Goal: Task Accomplishment & Management: Manage account settings

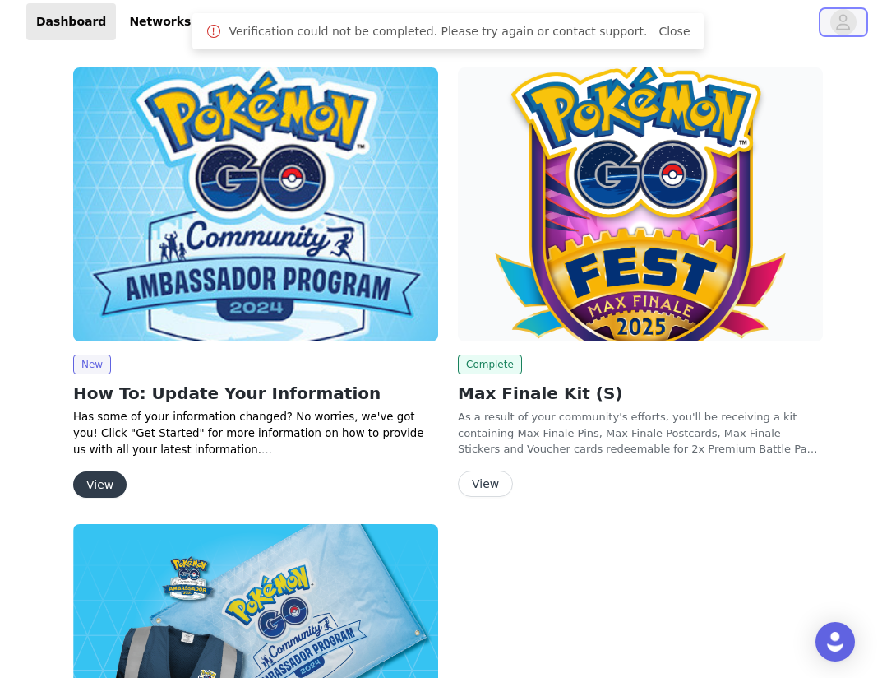
click at [844, 22] on icon "avatar" at bounding box center [844, 22] width 16 height 26
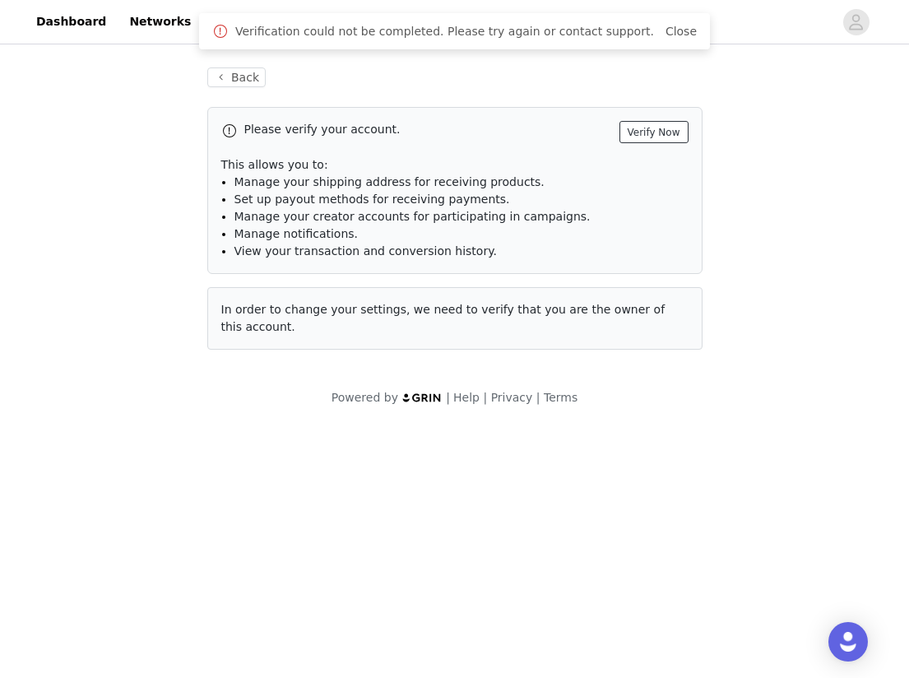
click at [678, 138] on button "Verify Now" at bounding box center [653, 132] width 69 height 22
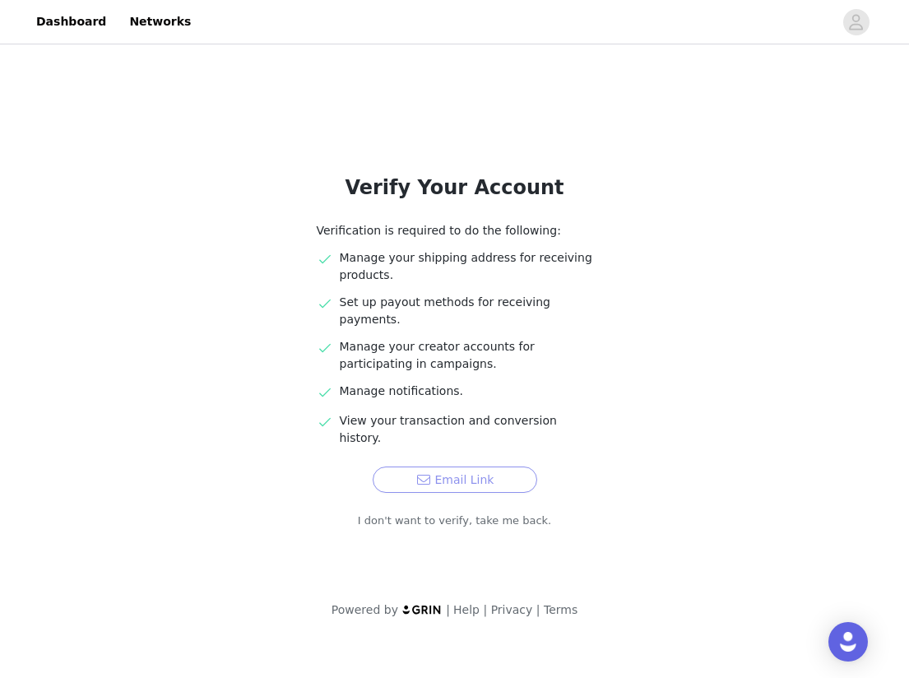
click at [479, 466] on button "Email Link" at bounding box center [455, 479] width 164 height 26
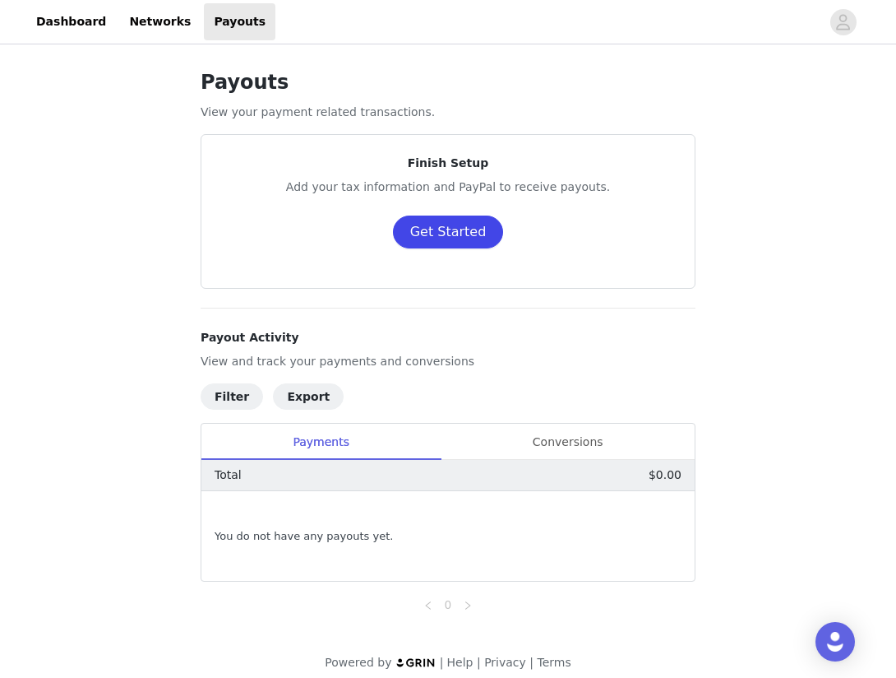
click at [463, 237] on button "Get Started" at bounding box center [448, 231] width 111 height 33
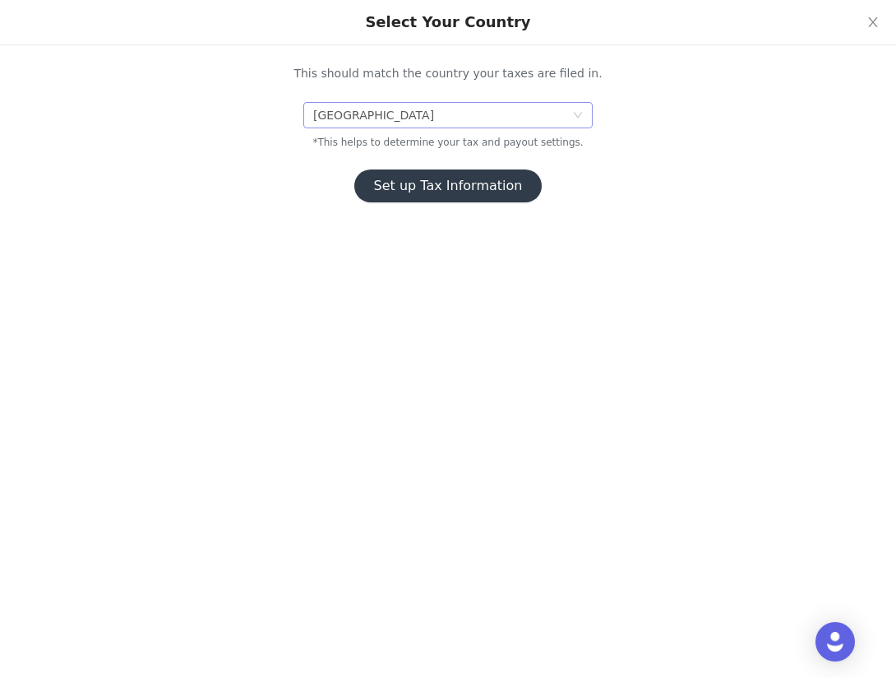
click at [430, 118] on div "United States" at bounding box center [442, 115] width 259 height 25
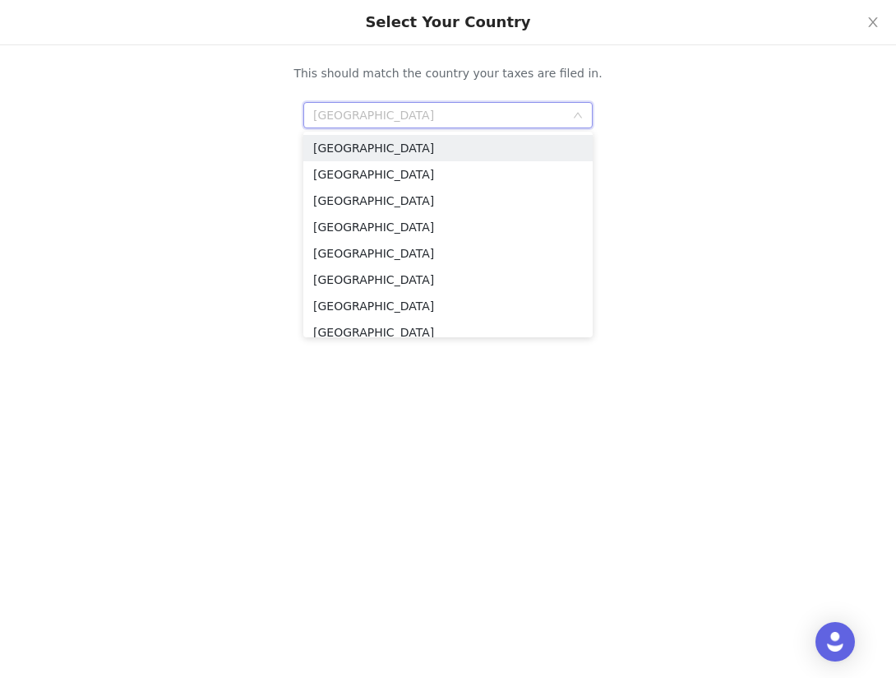
click at [632, 199] on div "Set up Tax Information" at bounding box center [448, 185] width 535 height 33
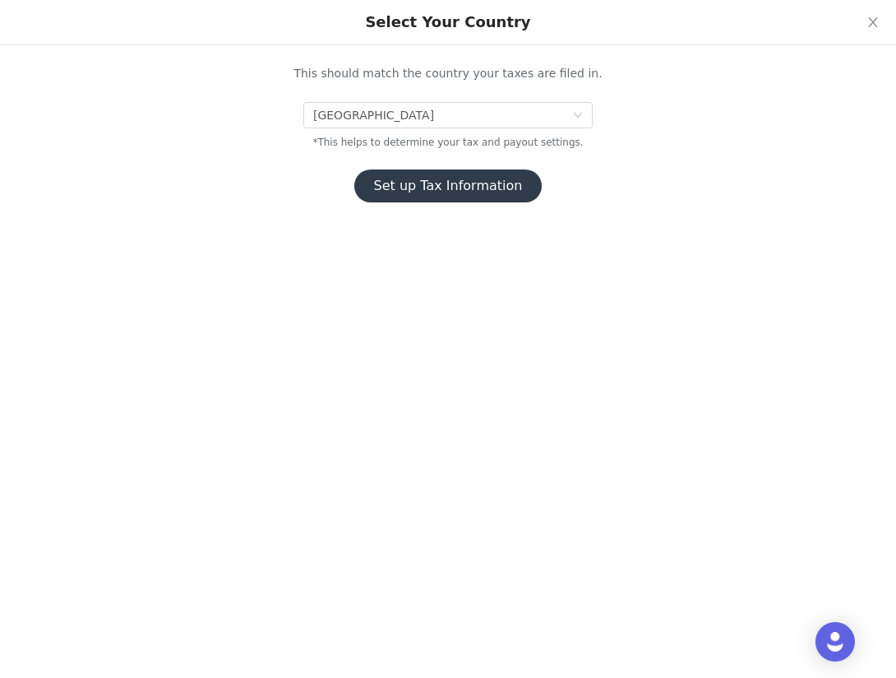
click at [521, 198] on button "Set up Tax Information" at bounding box center [448, 185] width 188 height 33
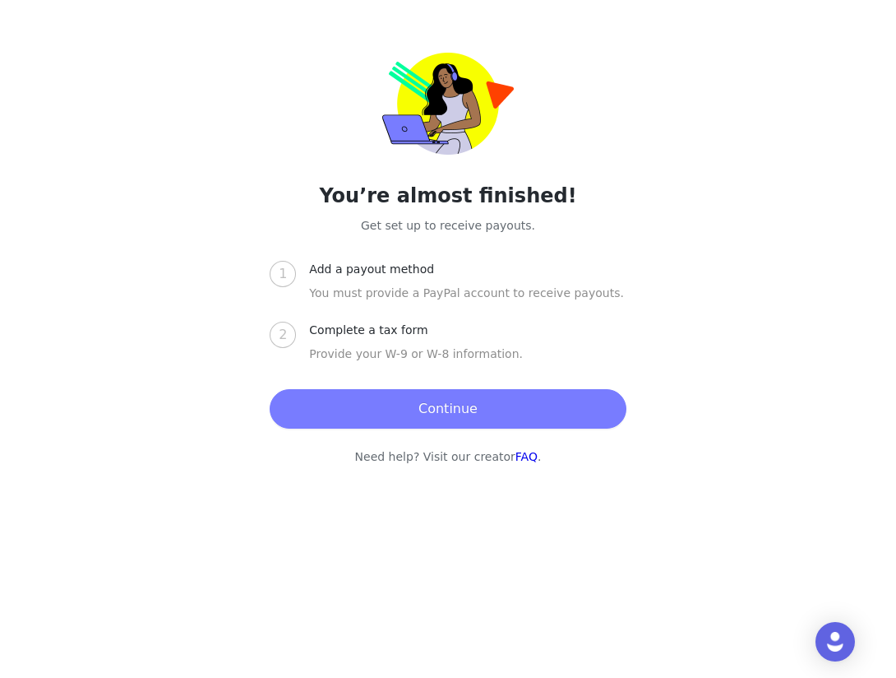
click at [493, 411] on button "Continue" at bounding box center [448, 408] width 356 height 39
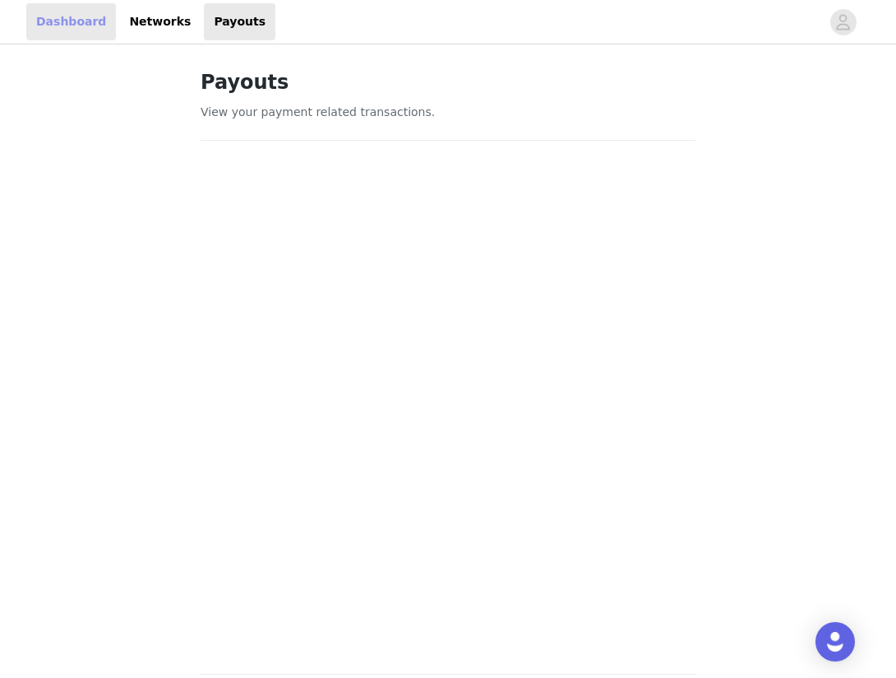
click at [74, 25] on link "Dashboard" at bounding box center [71, 21] width 90 height 37
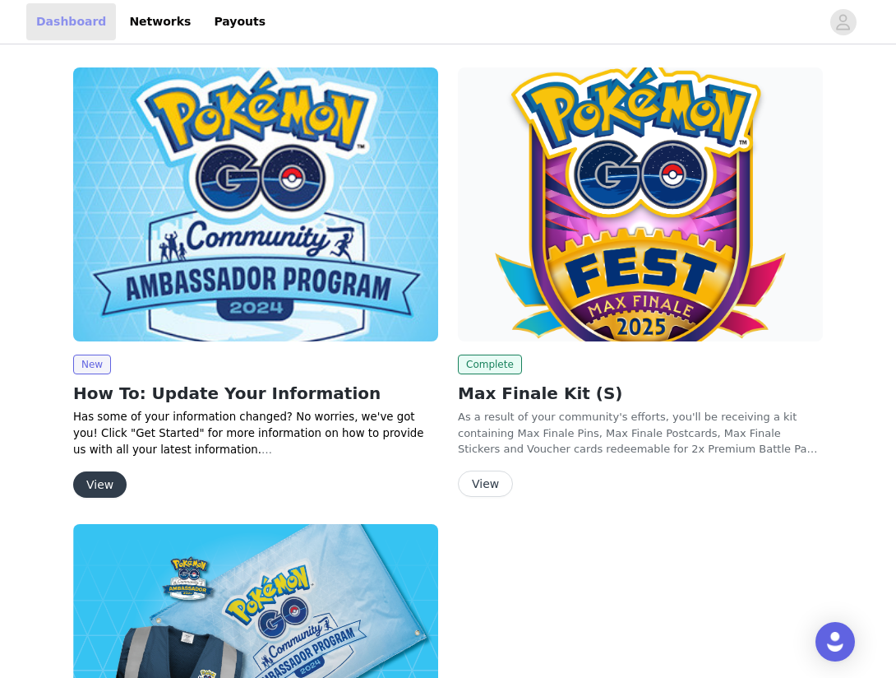
scroll to position [61, 0]
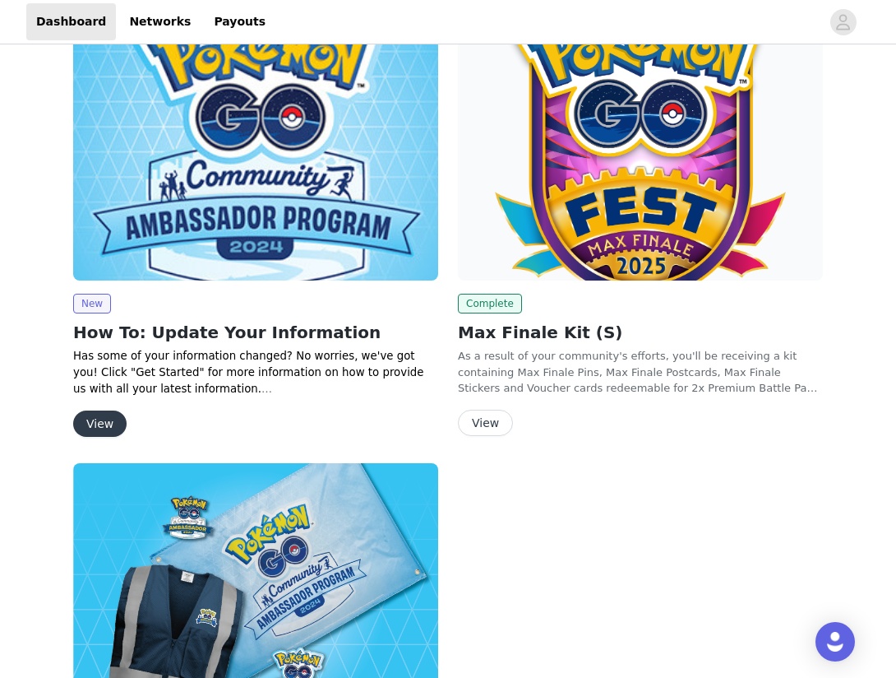
click at [101, 415] on button "View" at bounding box center [99, 423] width 53 height 26
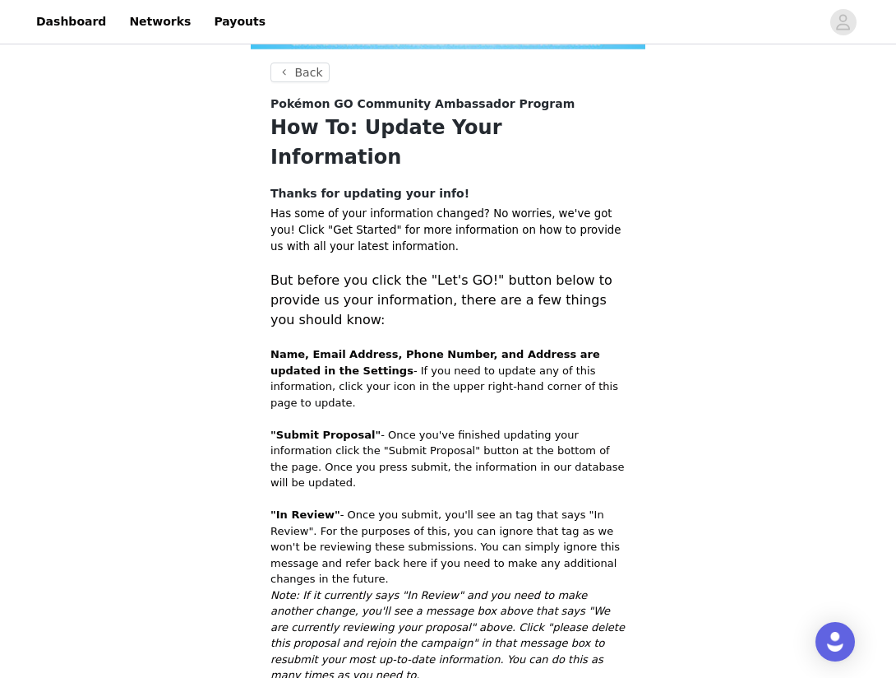
scroll to position [465, 0]
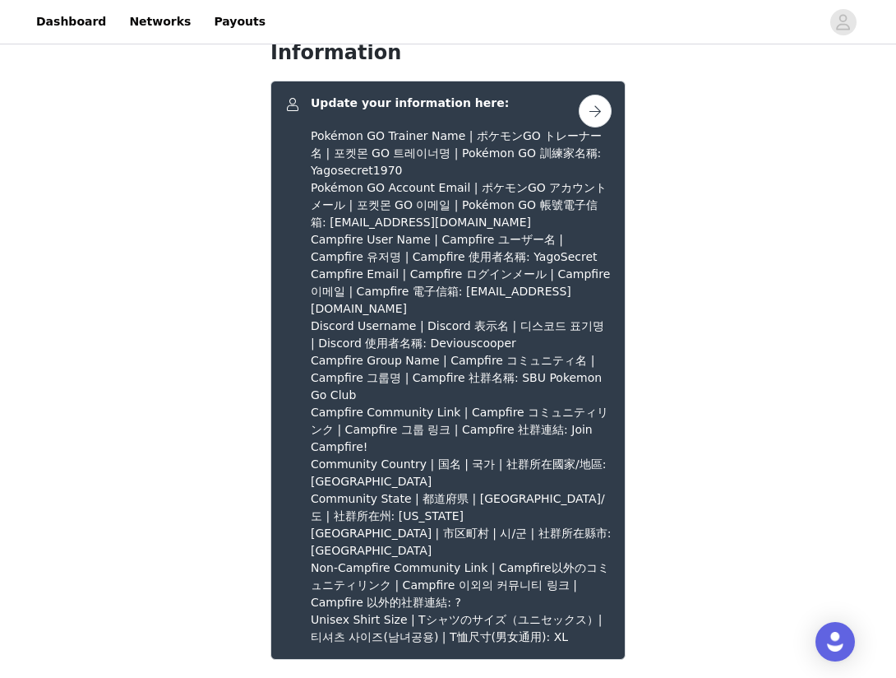
scroll to position [454, 0]
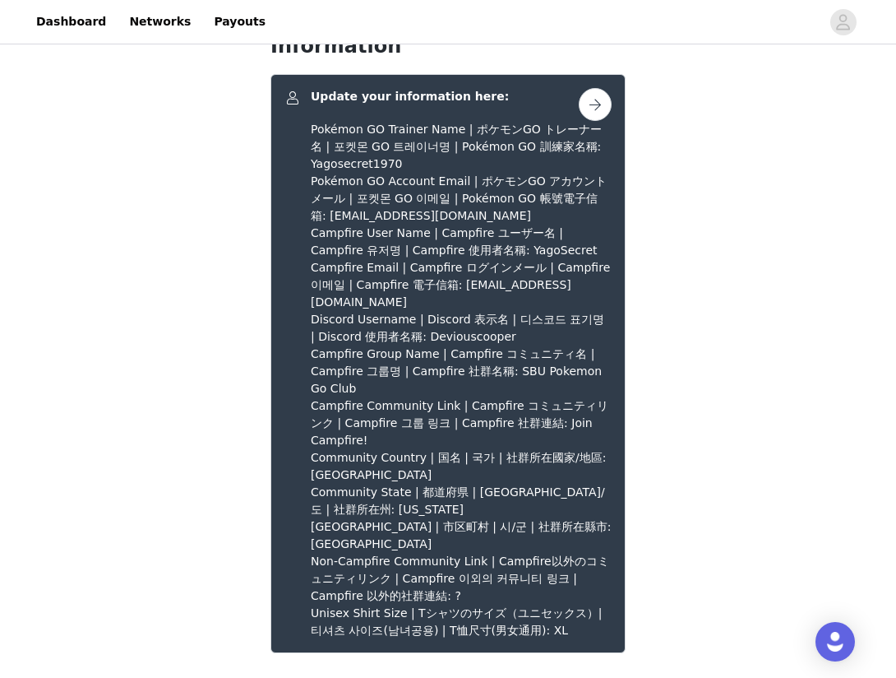
click at [600, 88] on button "button" at bounding box center [595, 104] width 33 height 33
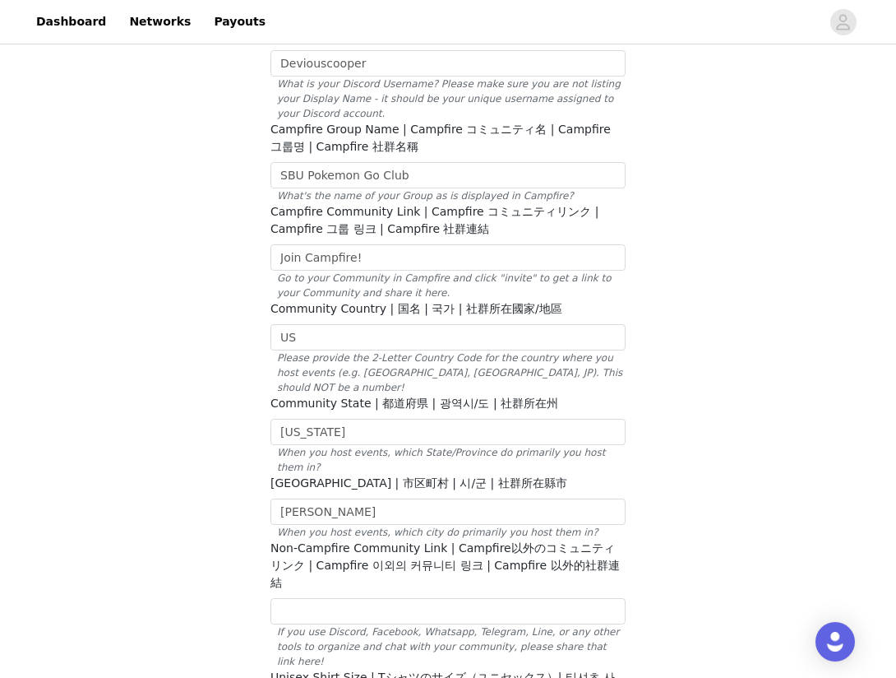
scroll to position [540, 0]
click at [484, 248] on input "Join Campfire!" at bounding box center [448, 256] width 355 height 26
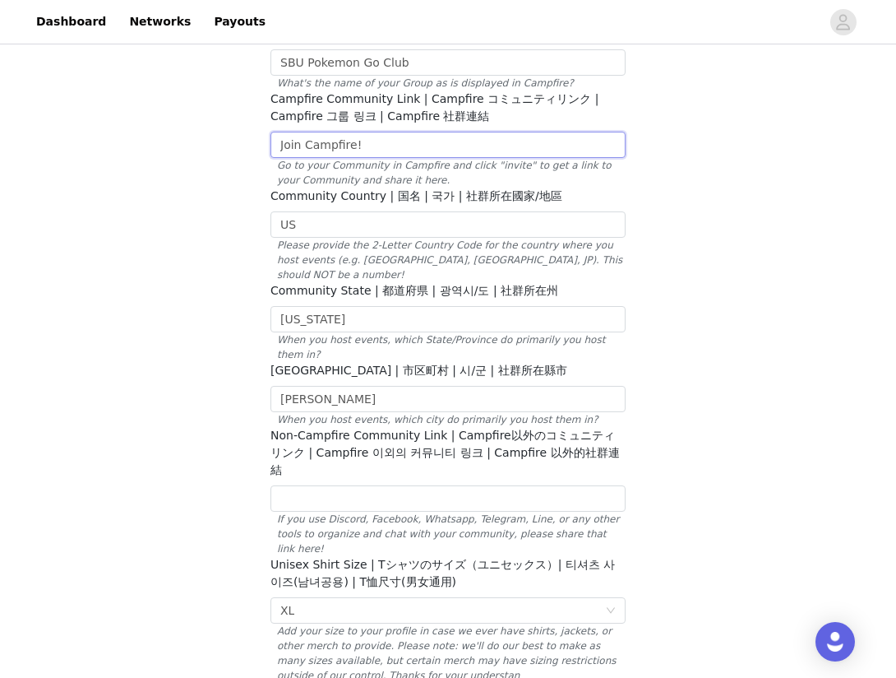
scroll to position [765, 0]
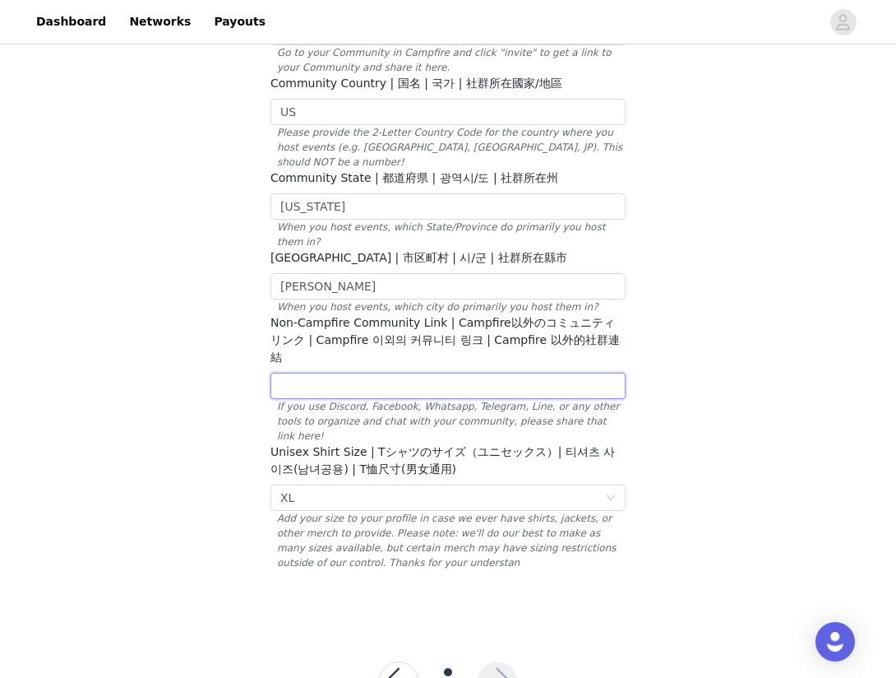
click at [465, 373] on input "text" at bounding box center [448, 386] width 355 height 26
paste input "https://discord.com/channels/1168627889508450354/1228433508251340831/1365413742…"
type input "https://discord.com/channels/1168627889508450354/1228433508251340831/1365413742…"
click at [508, 661] on button "button" at bounding box center [497, 680] width 39 height 39
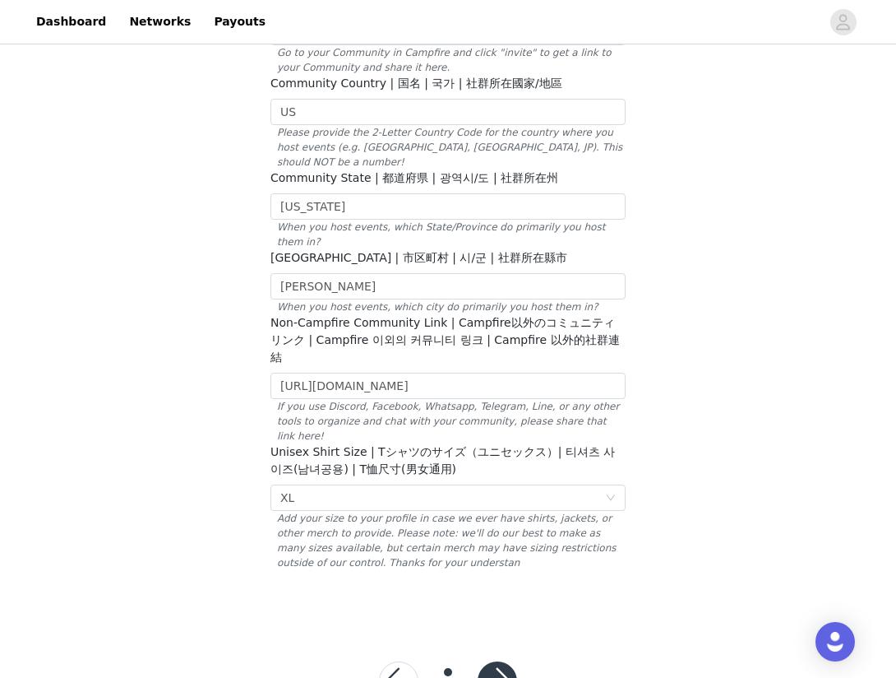
scroll to position [0, 0]
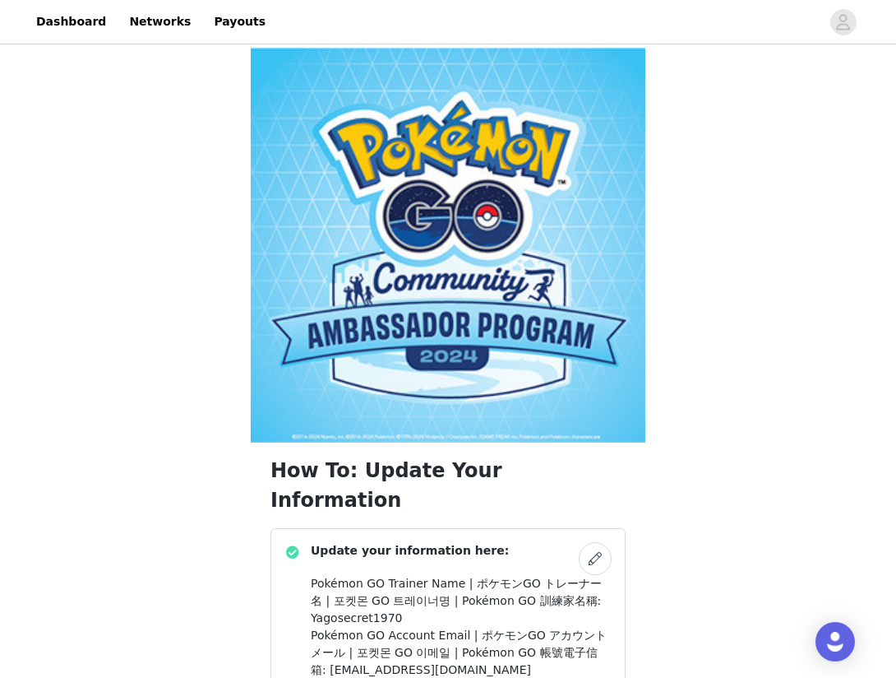
scroll to position [504, 0]
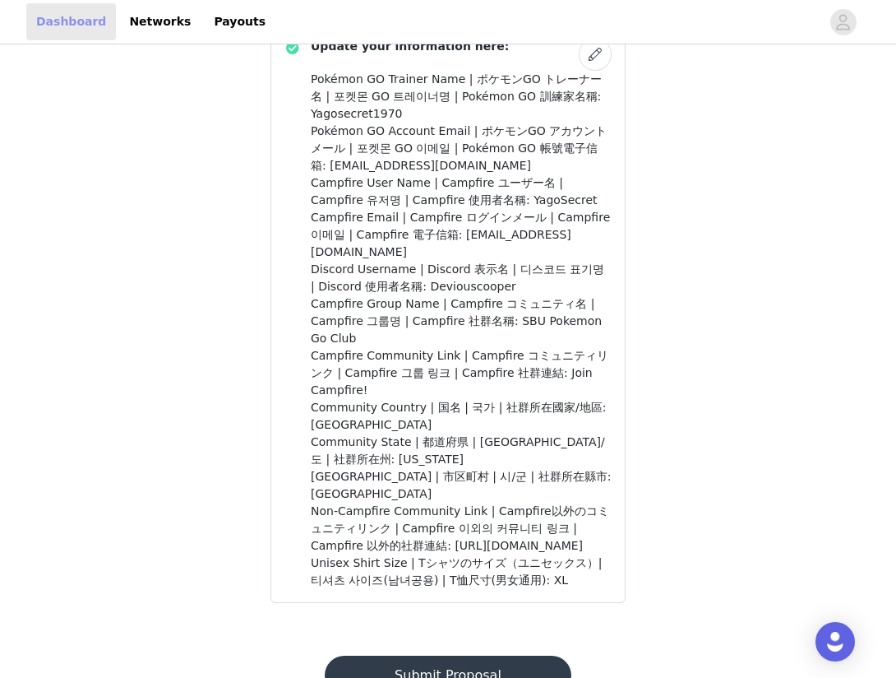
click at [86, 14] on link "Dashboard" at bounding box center [71, 21] width 90 height 37
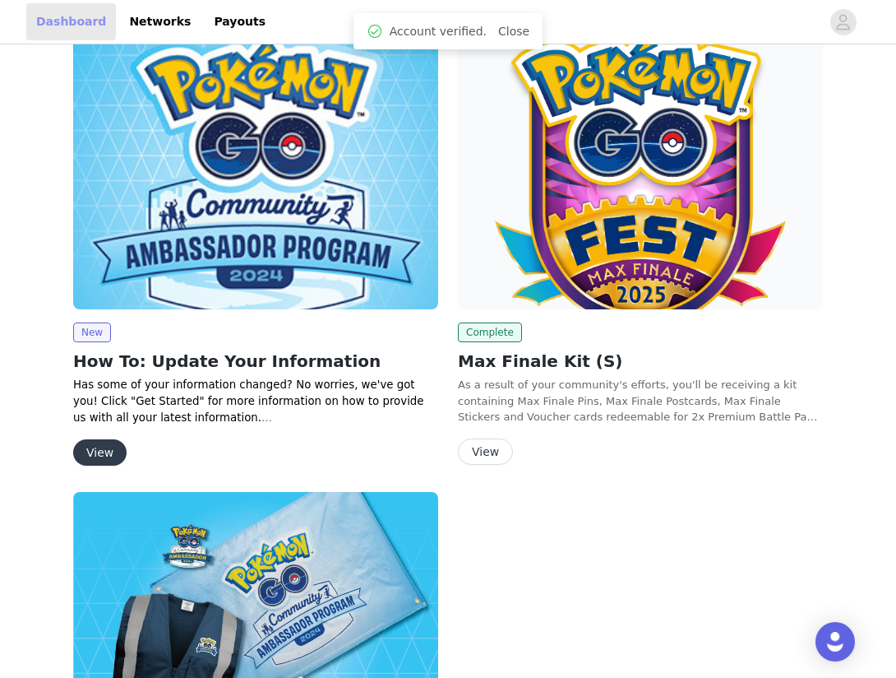
scroll to position [22, 0]
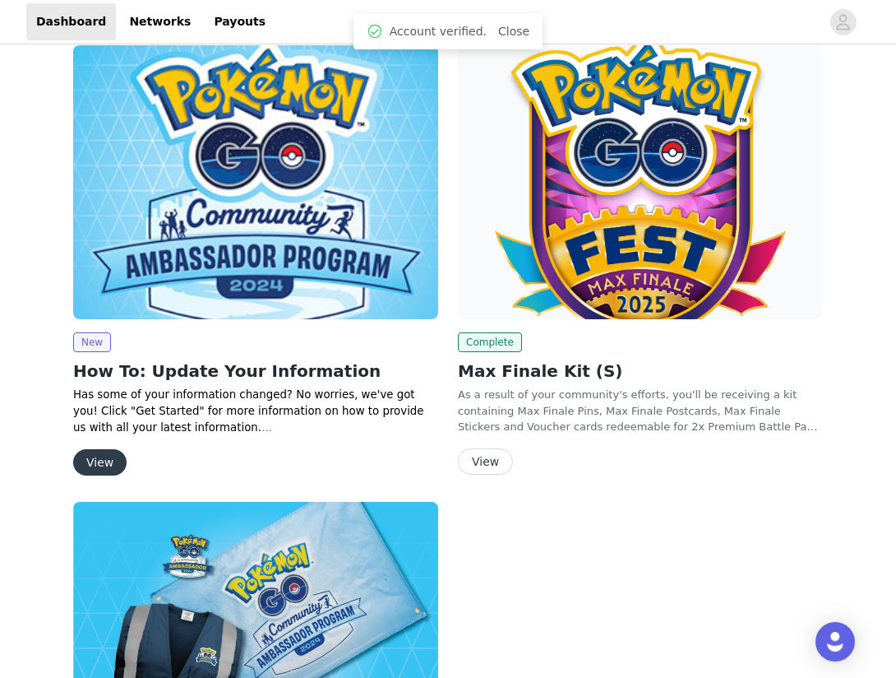
click at [104, 455] on button "View" at bounding box center [99, 462] width 53 height 26
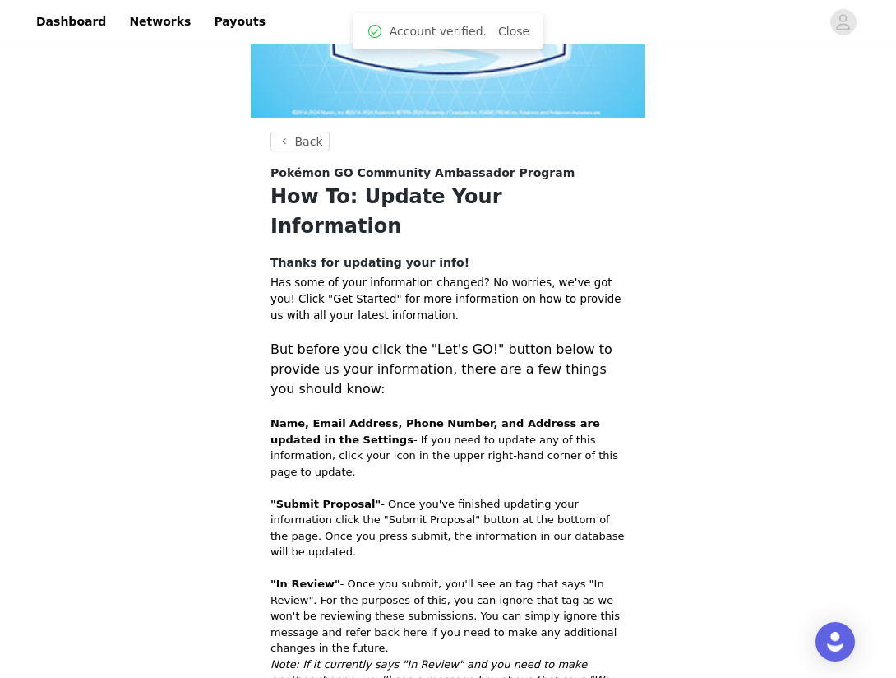
scroll to position [465, 0]
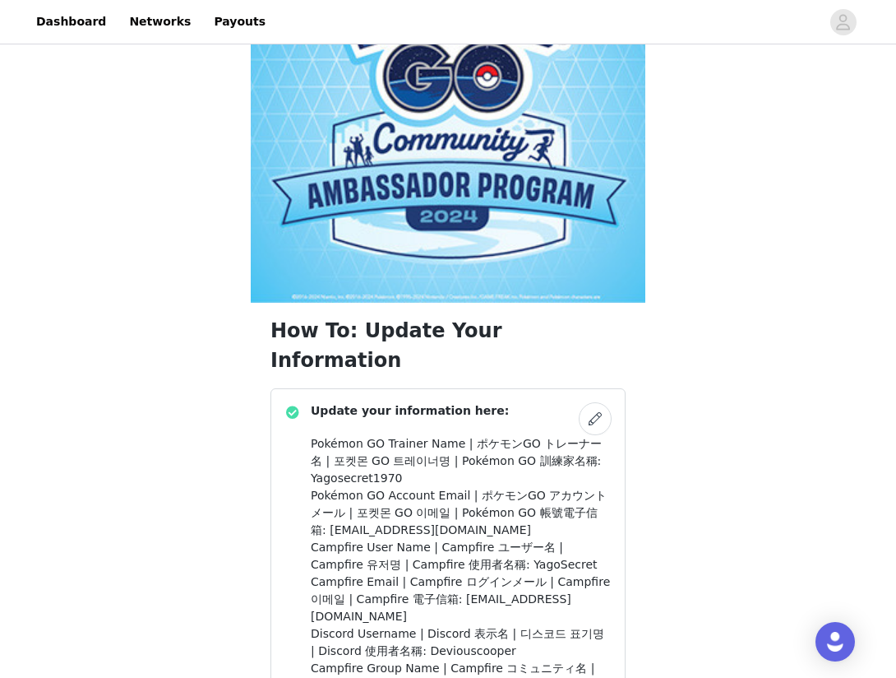
scroll to position [504, 0]
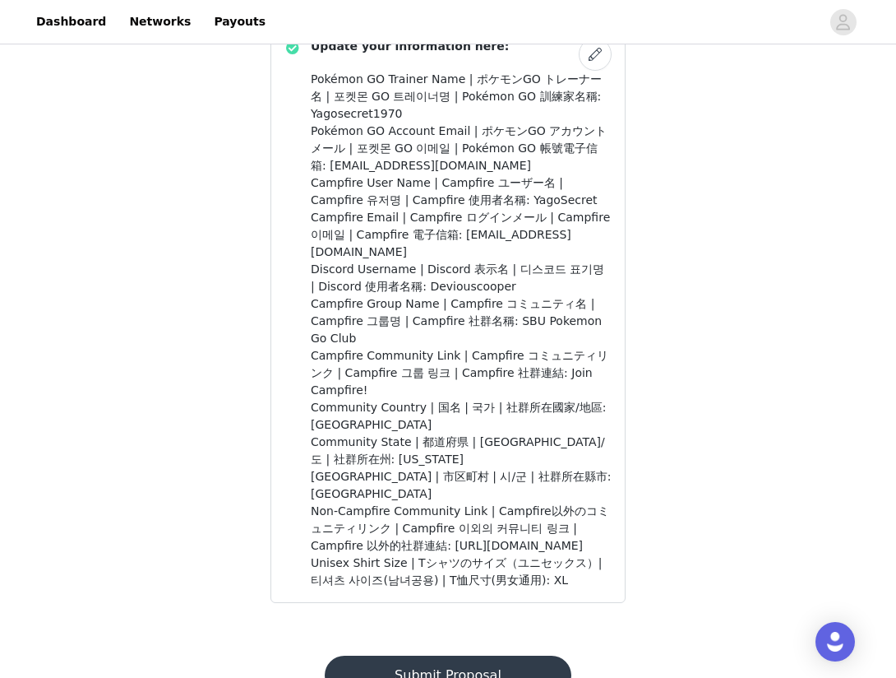
click at [459, 655] on button "Submit Proposal" at bounding box center [448, 674] width 246 height 39
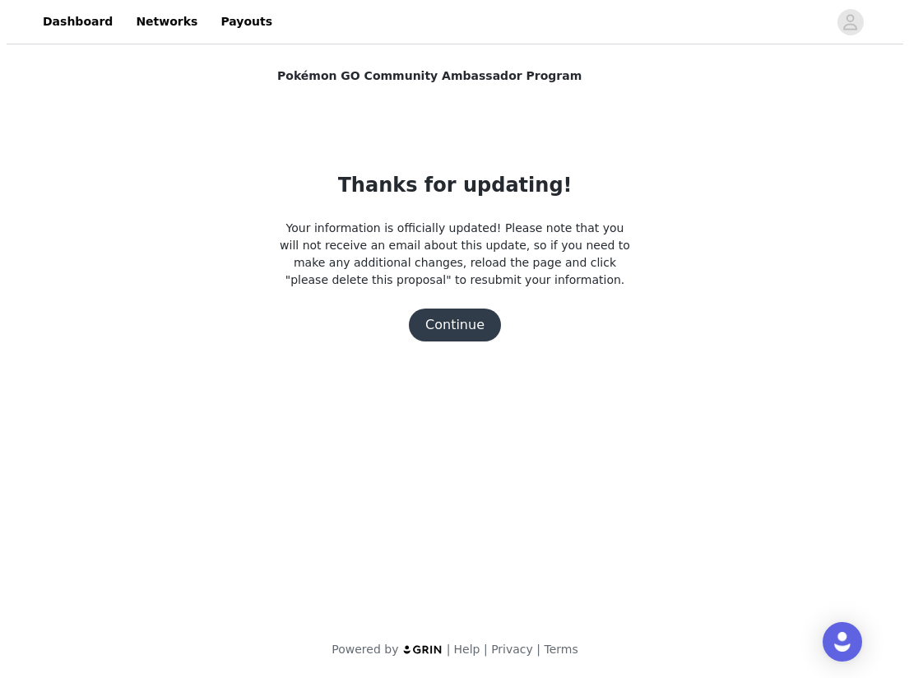
scroll to position [0, 0]
click at [467, 316] on button "Continue" at bounding box center [455, 324] width 92 height 33
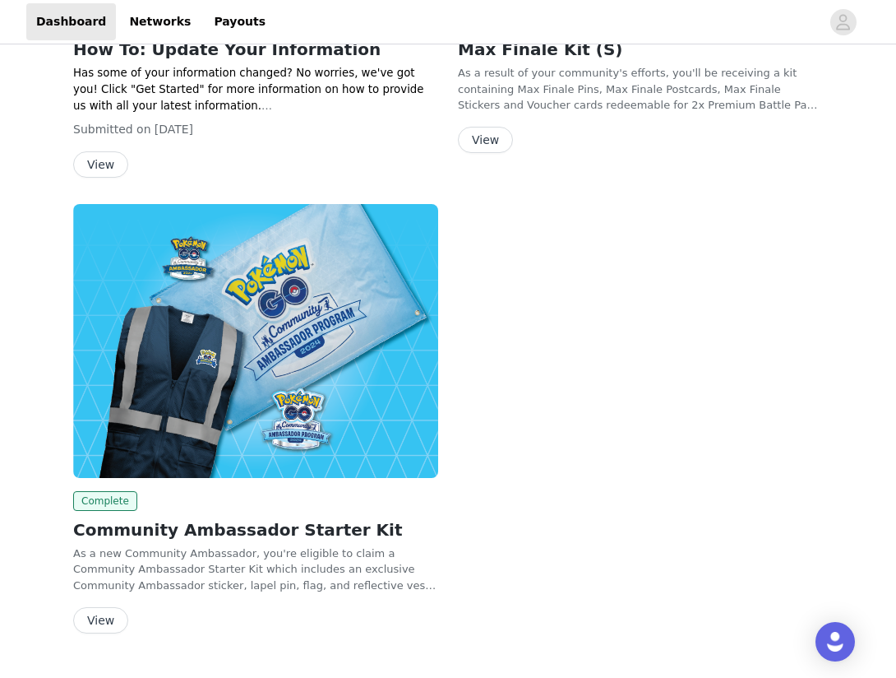
scroll to position [382, 0]
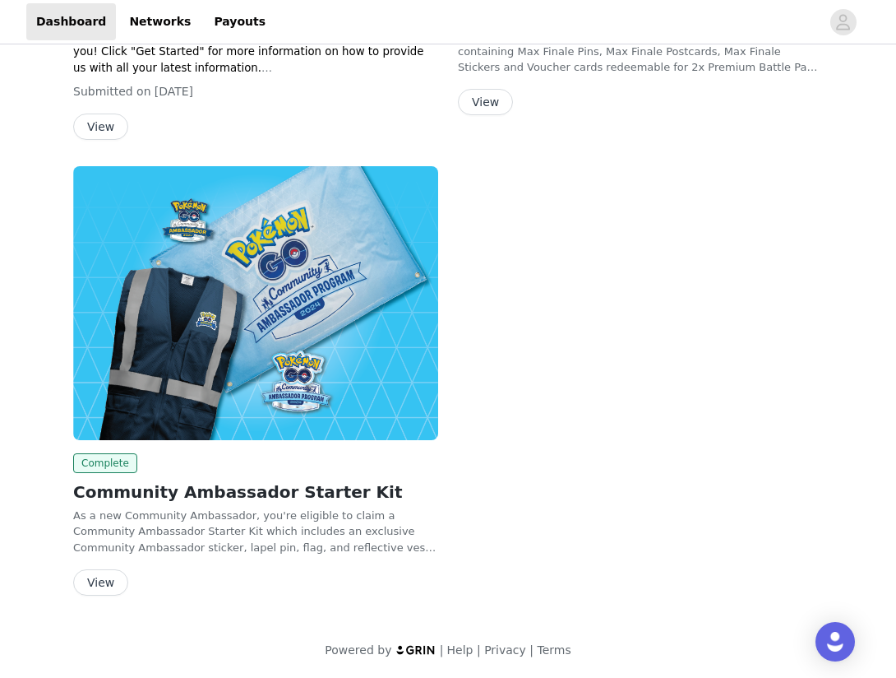
click at [86, 577] on button "View" at bounding box center [100, 582] width 55 height 26
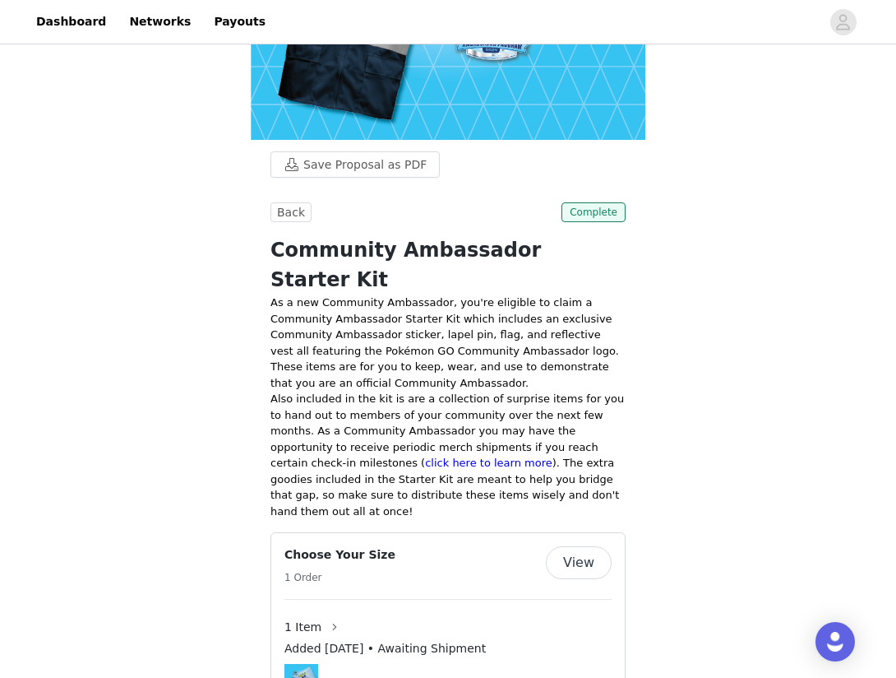
scroll to position [323, 0]
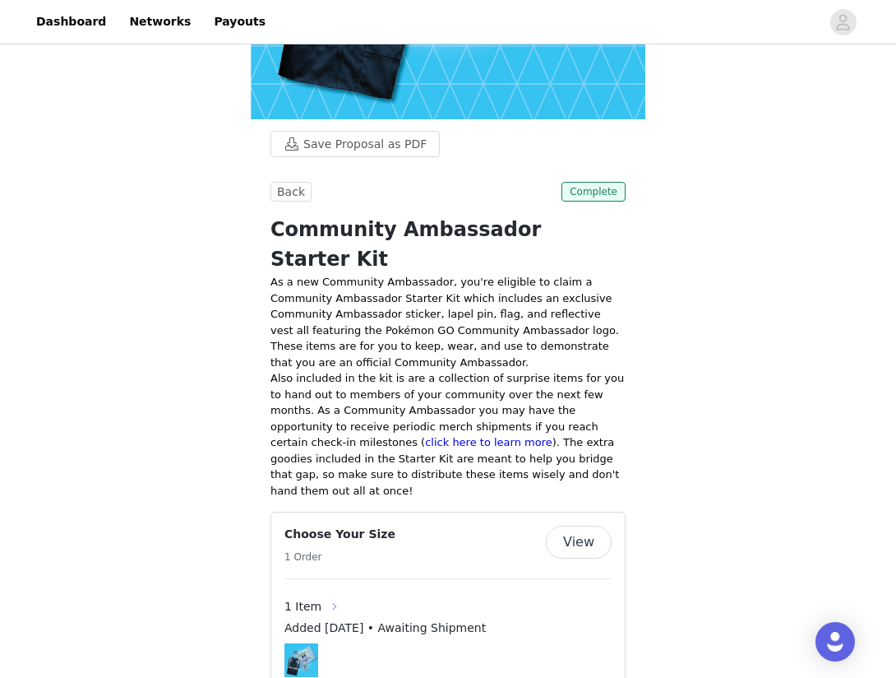
click at [324, 593] on button "button" at bounding box center [335, 606] width 26 height 26
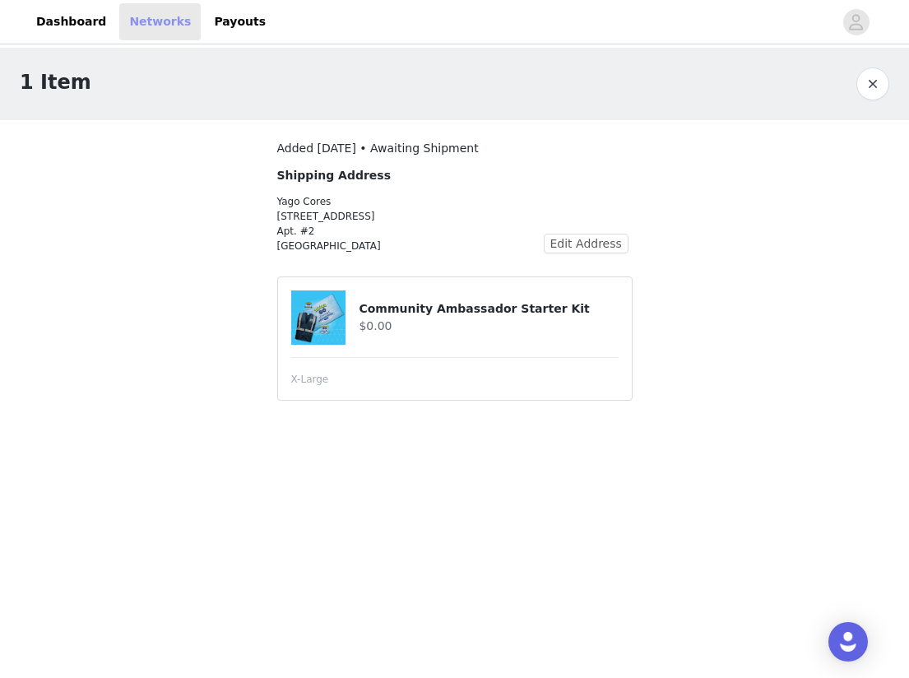
click at [161, 25] on link "Networks" at bounding box center [159, 21] width 81 height 37
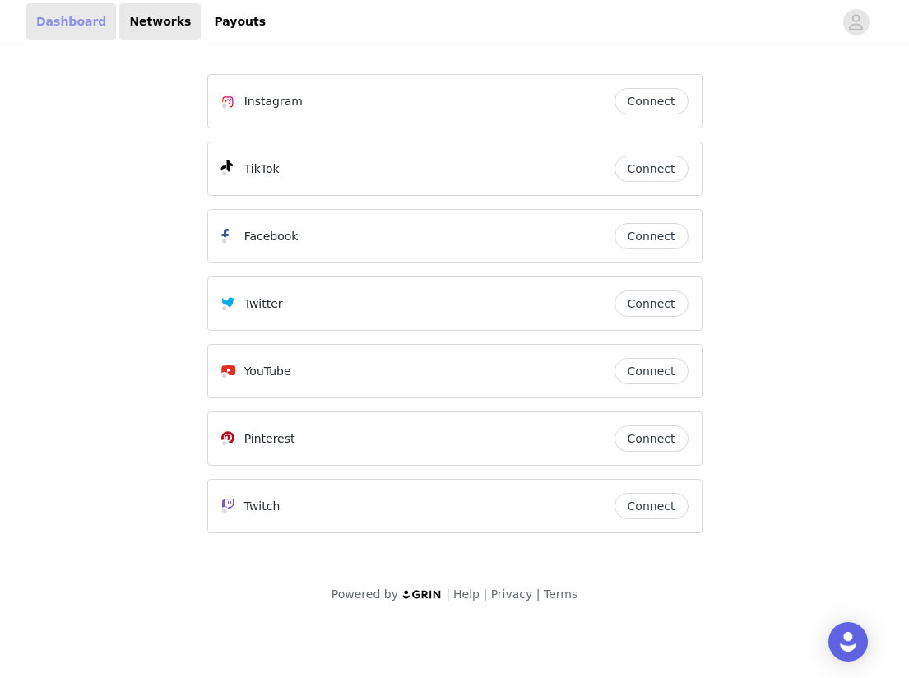
click at [71, 27] on link "Dashboard" at bounding box center [71, 21] width 90 height 37
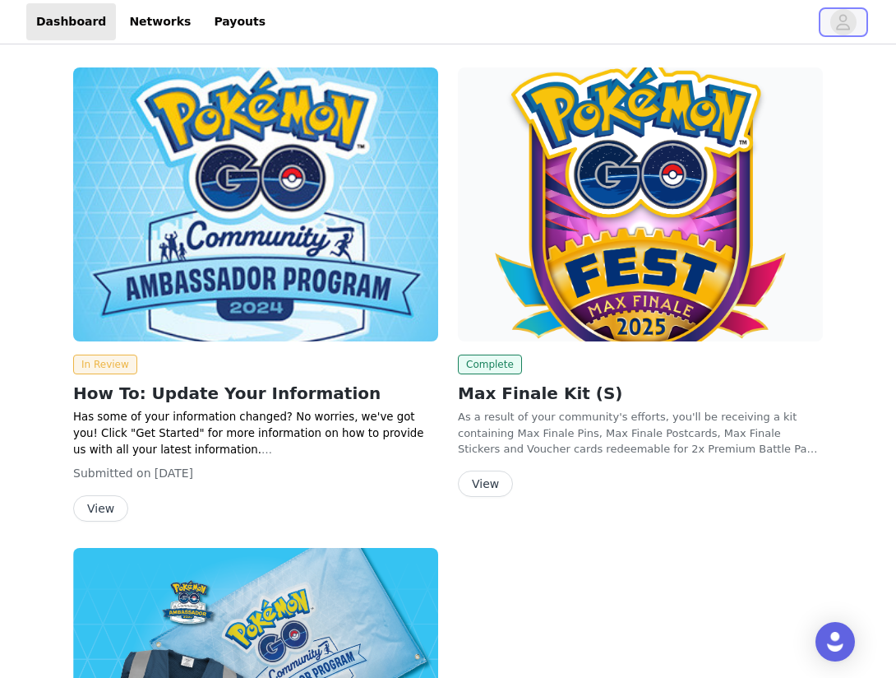
click at [847, 22] on icon "avatar" at bounding box center [844, 22] width 16 height 26
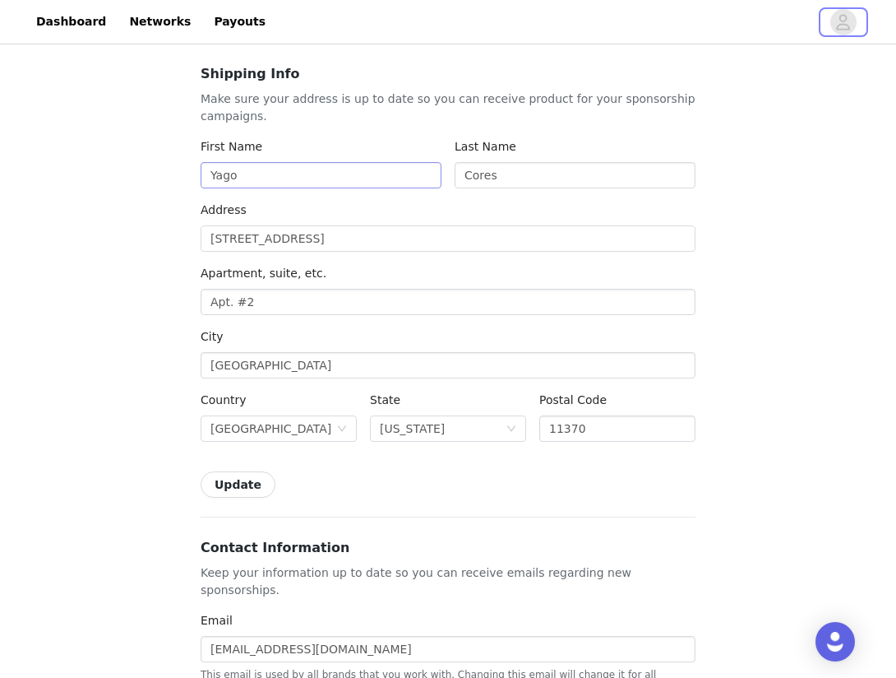
scroll to position [116, 0]
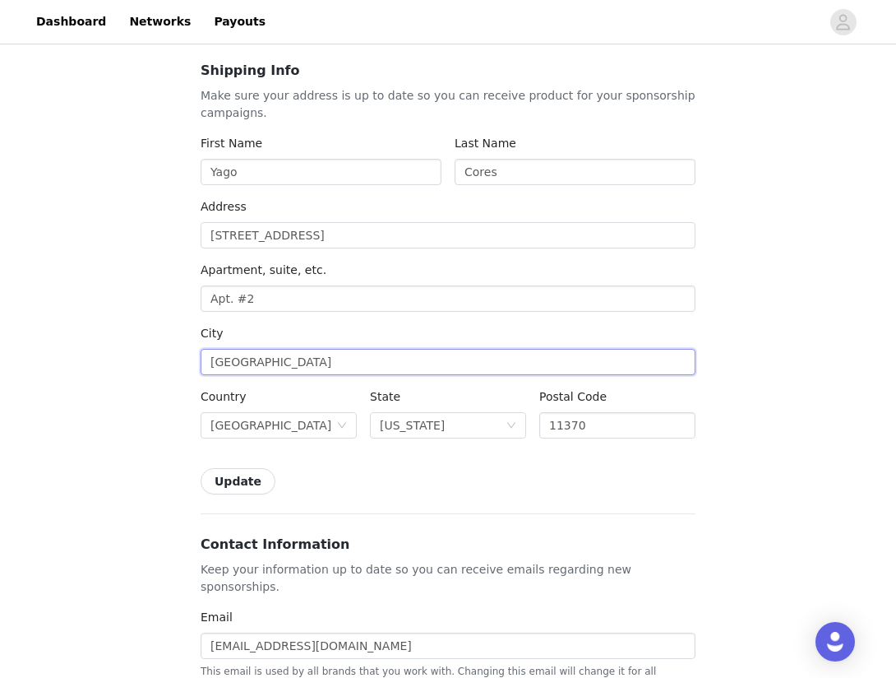
drag, startPoint x: 343, startPoint y: 368, endPoint x: 201, endPoint y: 363, distance: 142.4
click at [201, 363] on input "East Elmhurst" at bounding box center [448, 362] width 495 height 26
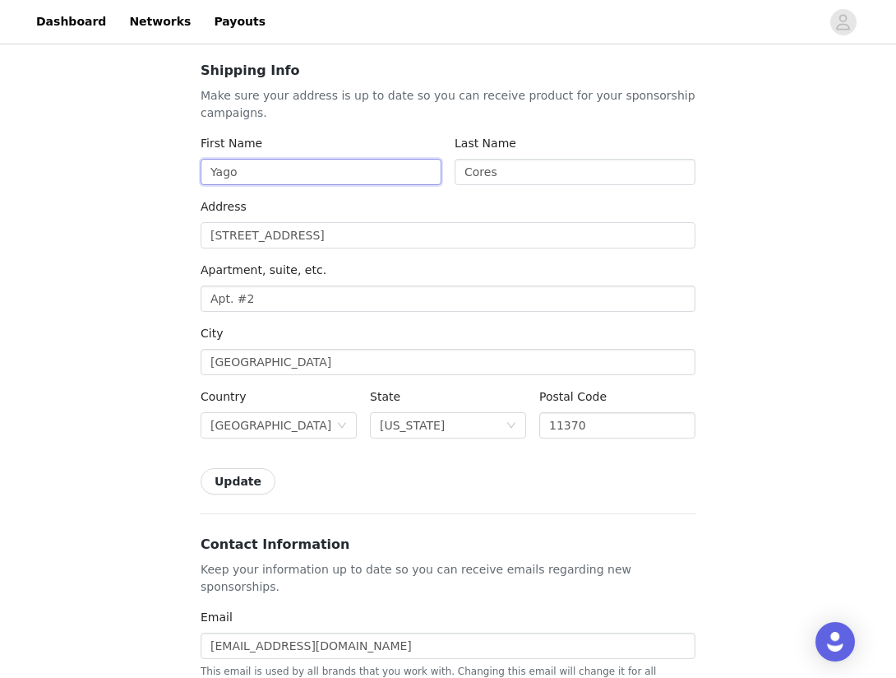
click at [322, 169] on input "Yago" at bounding box center [321, 172] width 241 height 26
type input "Y"
type input "Pokémon GO Club"
click at [512, 164] on input "Cores" at bounding box center [575, 172] width 241 height 26
click at [530, 171] on input "Cores" at bounding box center [575, 172] width 241 height 26
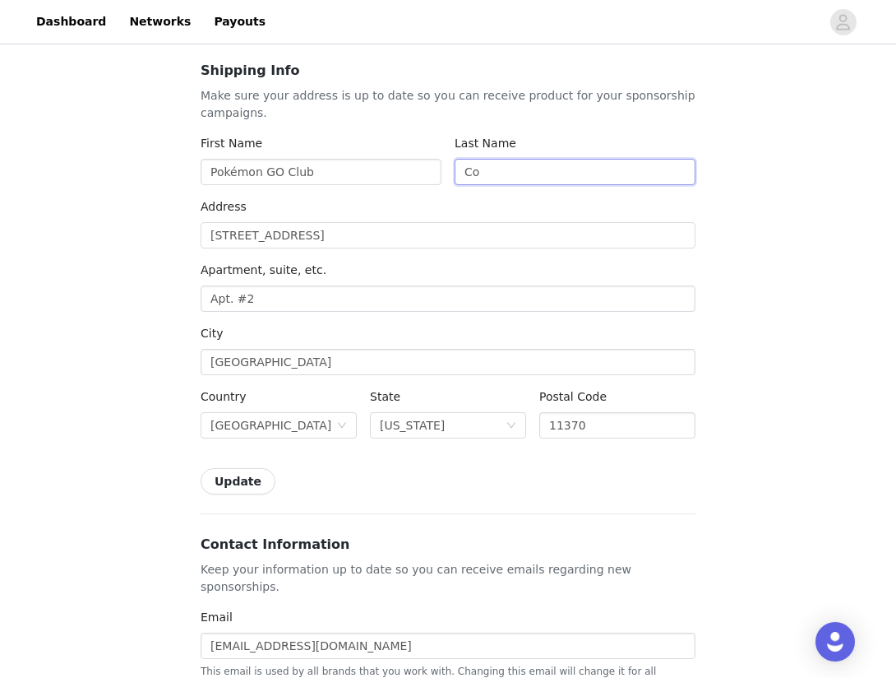
type input "C"
click at [356, 179] on input "Pokémon GO Club" at bounding box center [321, 172] width 241 height 26
type input "Pokémon GO Club (VGA)"
click at [516, 167] on input "text" at bounding box center [575, 172] width 241 height 26
type input "7"
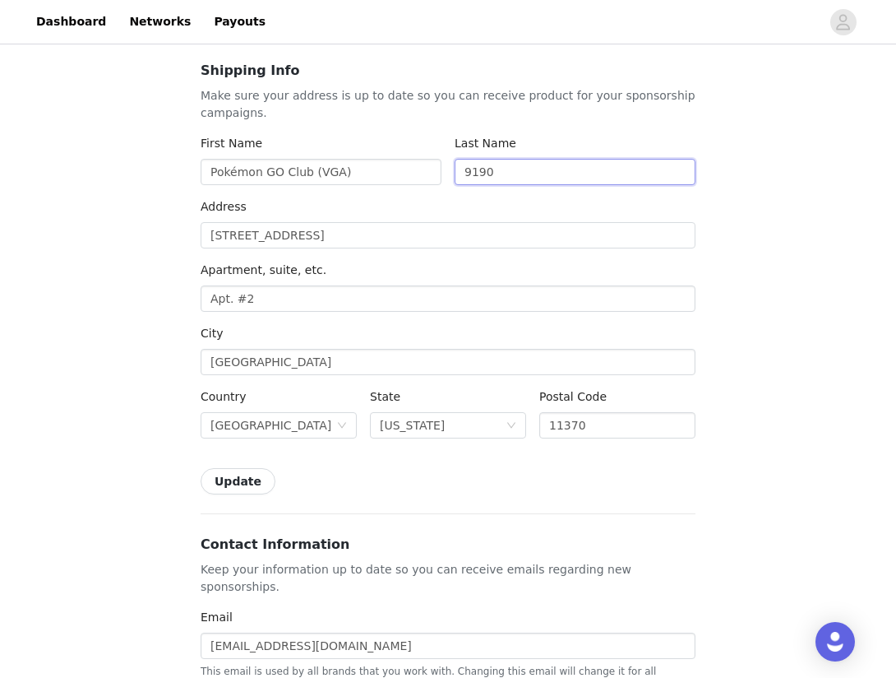
click at [473, 174] on input "9190" at bounding box center [575, 172] width 241 height 26
type input "8190"
click at [395, 236] on input "19-70 79th St" at bounding box center [448, 235] width 495 height 26
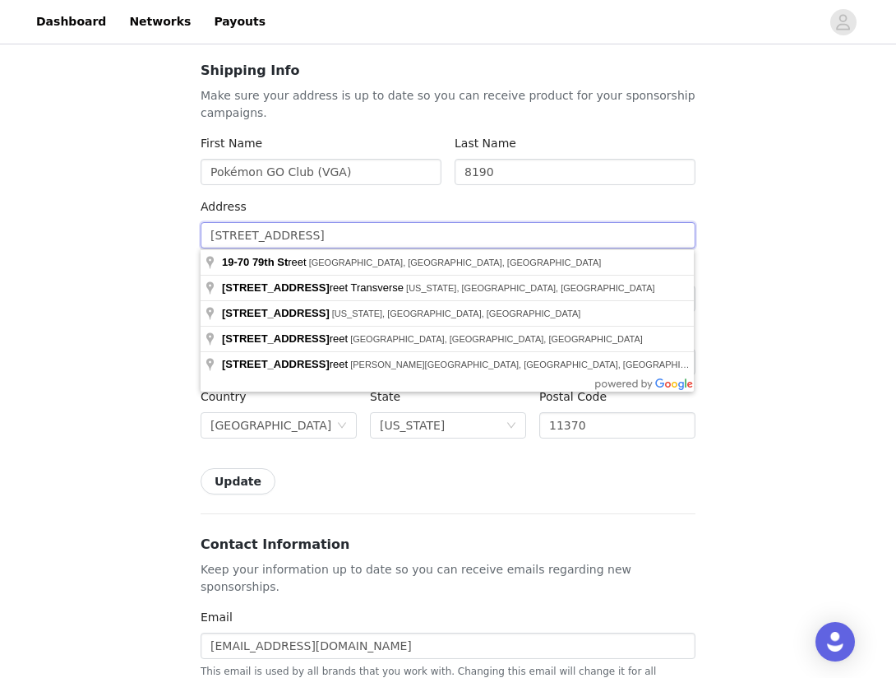
type input "19-70 79th S"
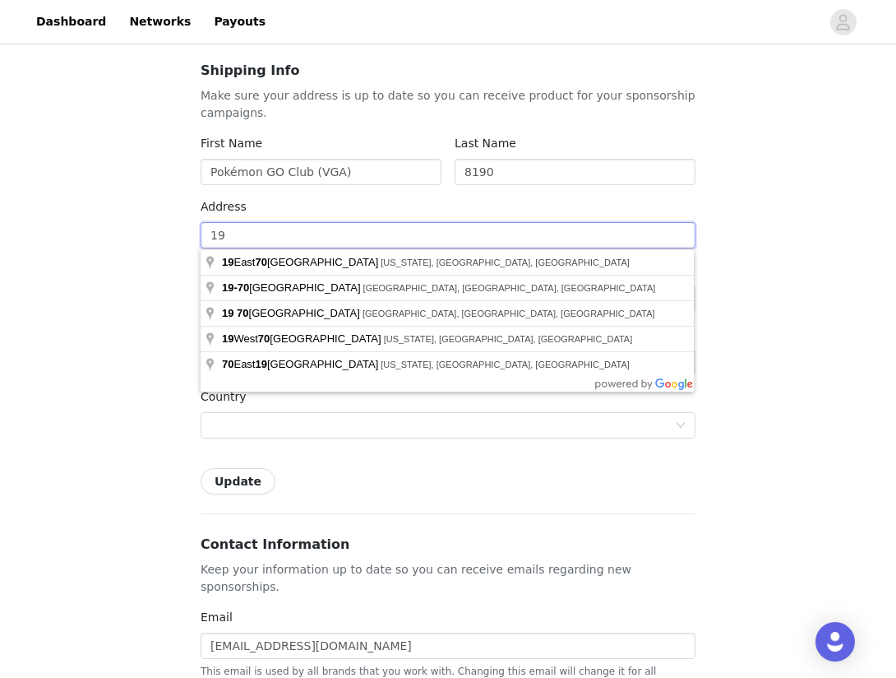
type input "1"
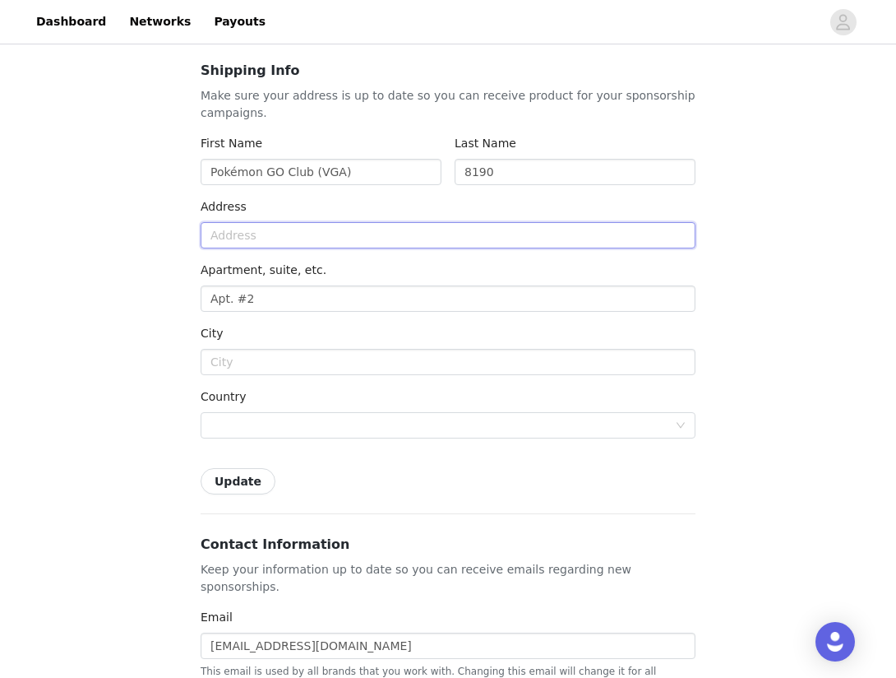
click at [363, 236] on input "text" at bounding box center [448, 235] width 495 height 26
type input "4400 Vestal Pkwy E"
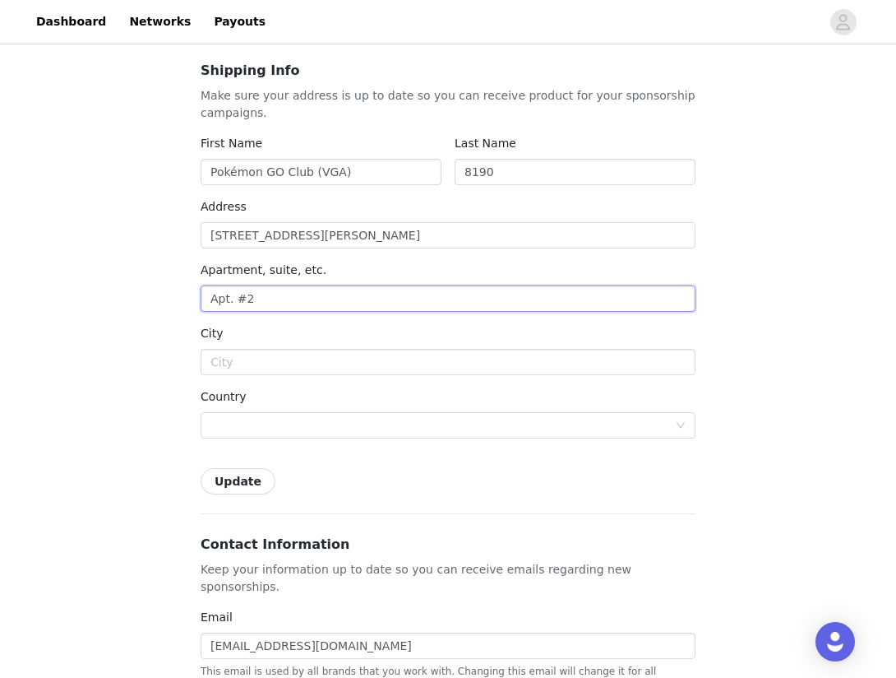
click at [310, 308] on input "Apt. #2" at bounding box center [448, 298] width 495 height 26
drag, startPoint x: 310, startPoint y: 308, endPoint x: 179, endPoint y: 296, distance: 131.3
click at [238, 295] on input "text" at bounding box center [448, 298] width 495 height 26
type input "UUW 203 Student Association"
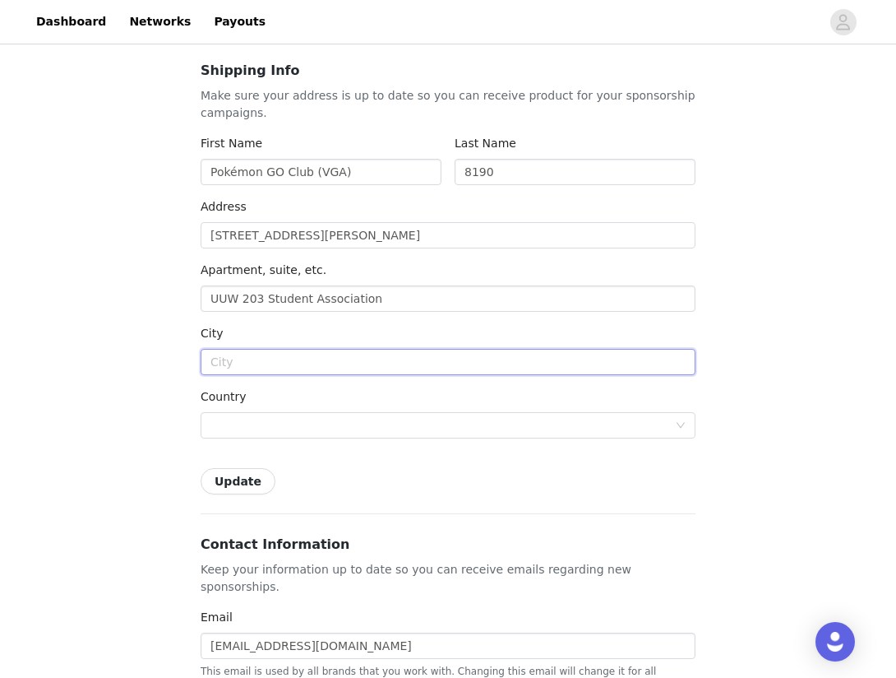
click at [268, 363] on input "text" at bounding box center [448, 362] width 495 height 26
type input "Binghamton"
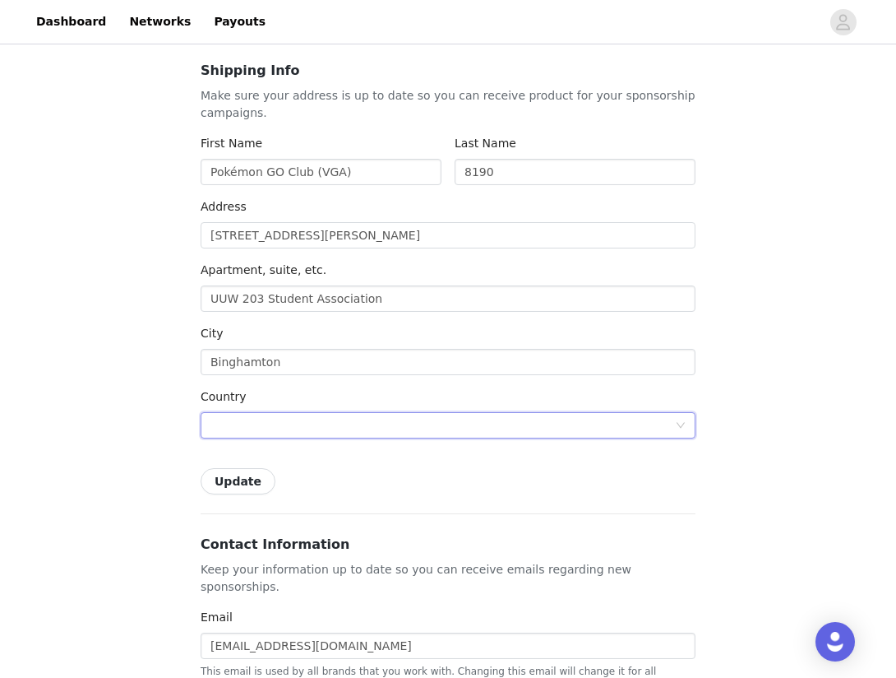
click at [299, 426] on div at bounding box center [443, 425] width 465 height 25
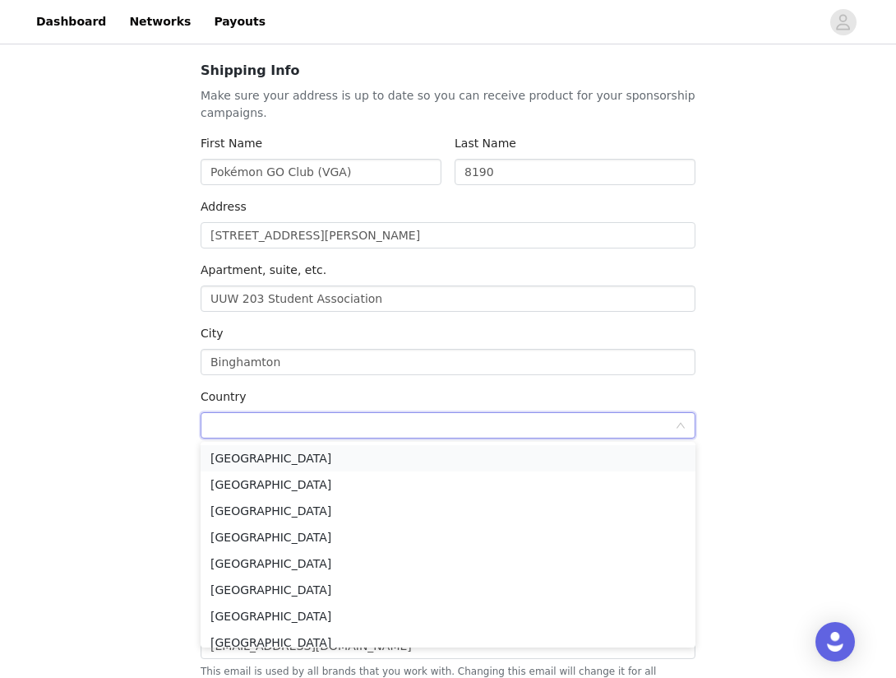
click at [296, 457] on li "United States" at bounding box center [448, 458] width 495 height 26
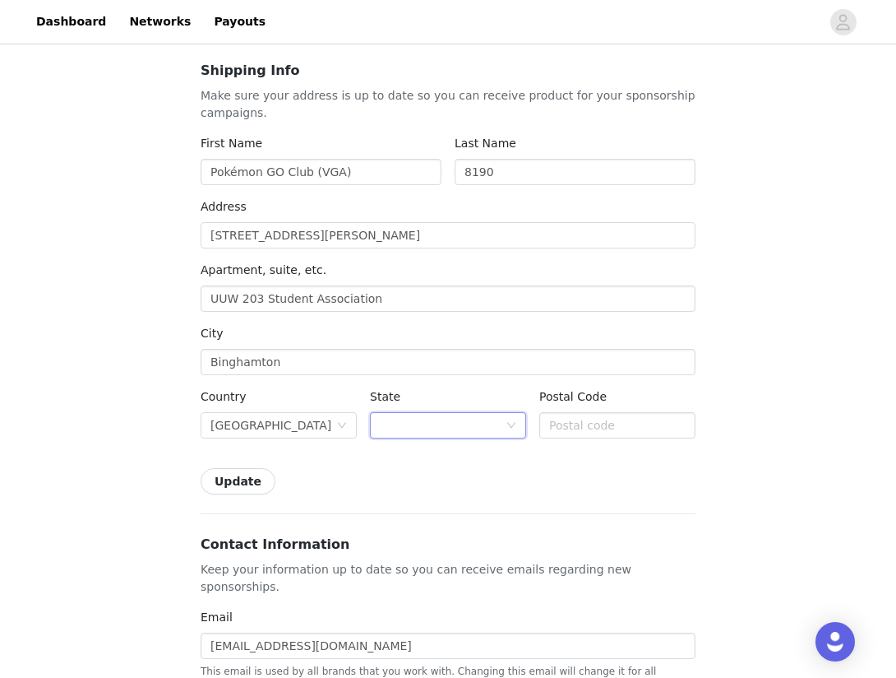
click at [477, 428] on div at bounding box center [443, 425] width 126 height 25
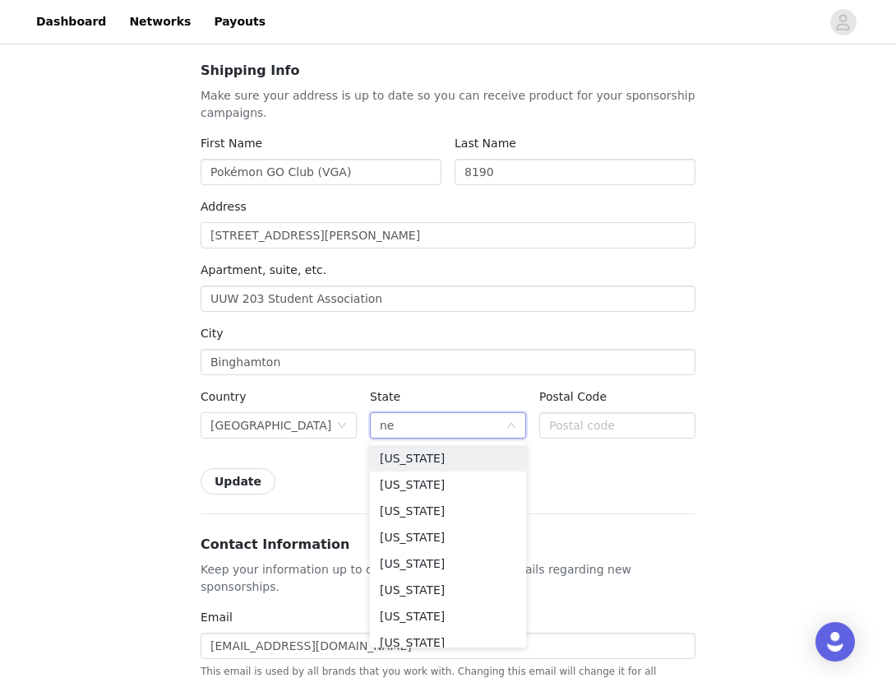
type input "new"
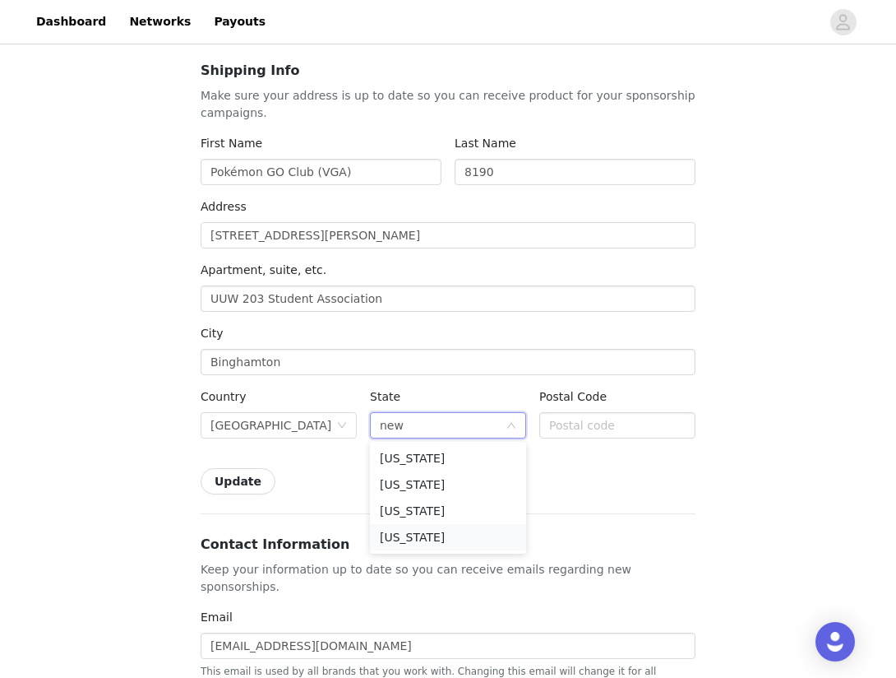
click at [434, 544] on li "New York" at bounding box center [448, 537] width 156 height 26
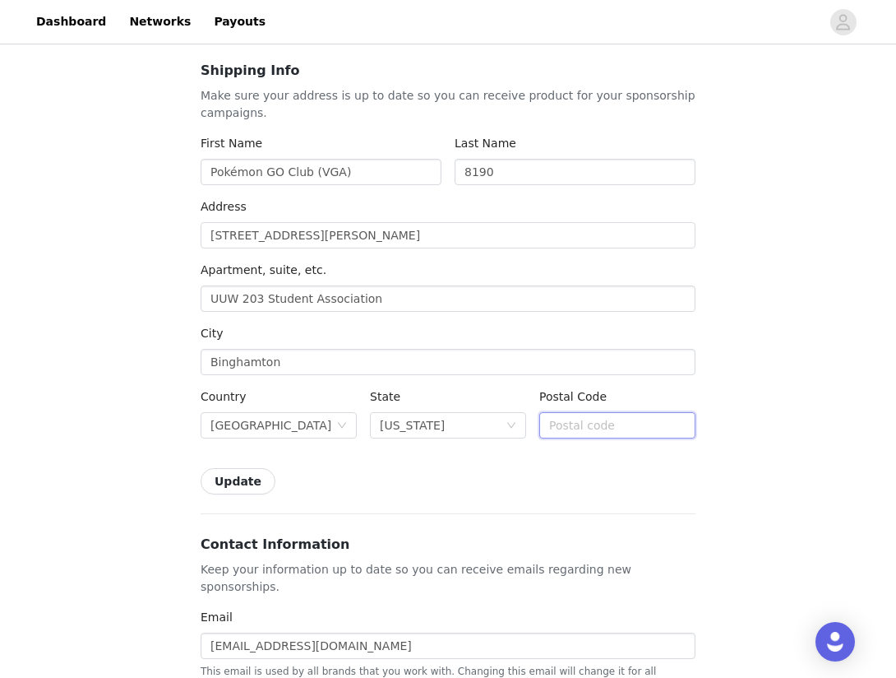
click at [605, 432] on input "text" at bounding box center [617, 425] width 156 height 26
type input "13902-4400"
click at [541, 490] on div "Update" at bounding box center [448, 481] width 495 height 26
click at [238, 484] on button "Update" at bounding box center [238, 481] width 75 height 26
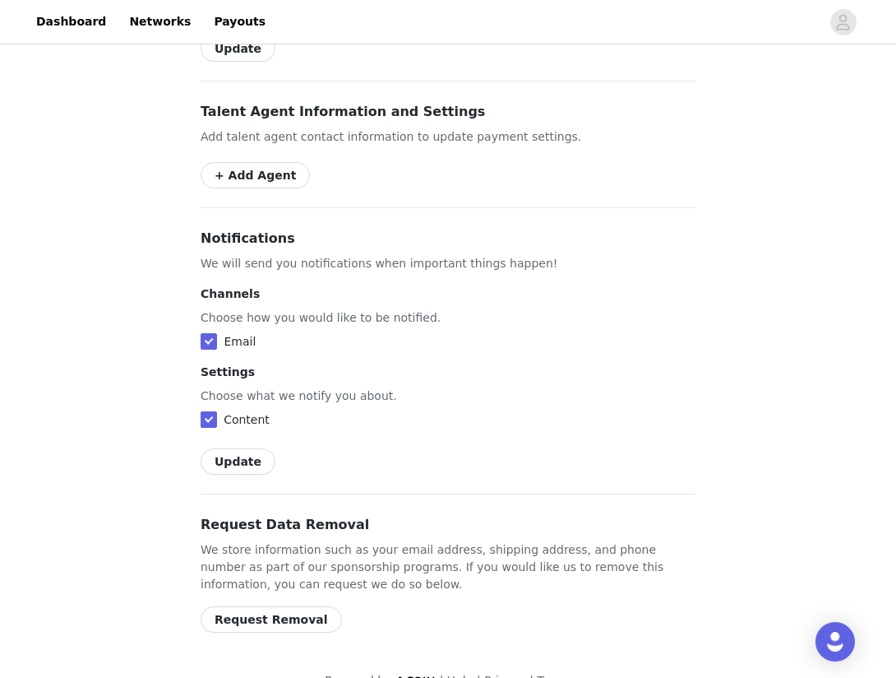
scroll to position [0, 0]
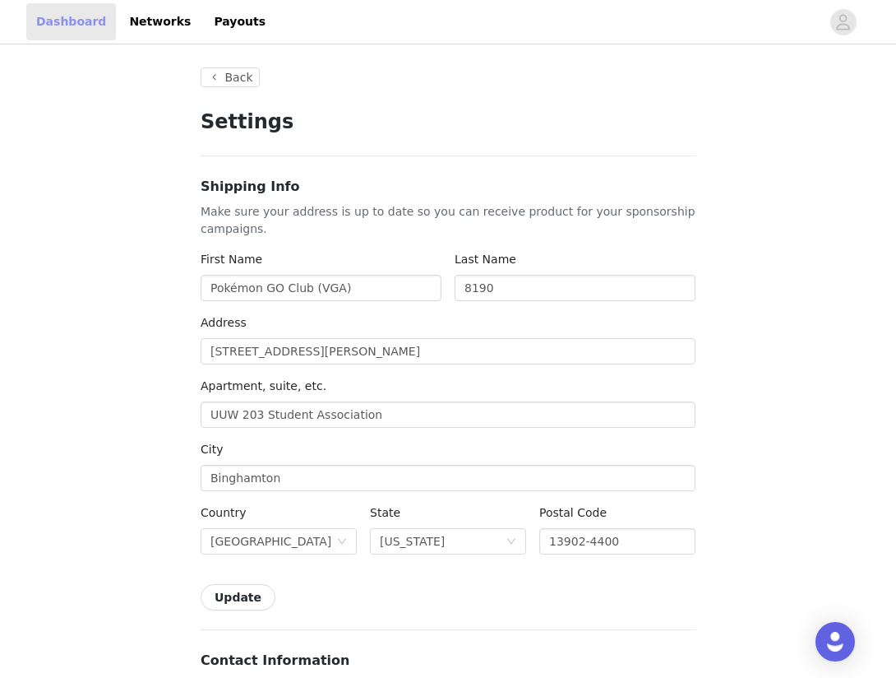
click at [68, 25] on link "Dashboard" at bounding box center [71, 21] width 90 height 37
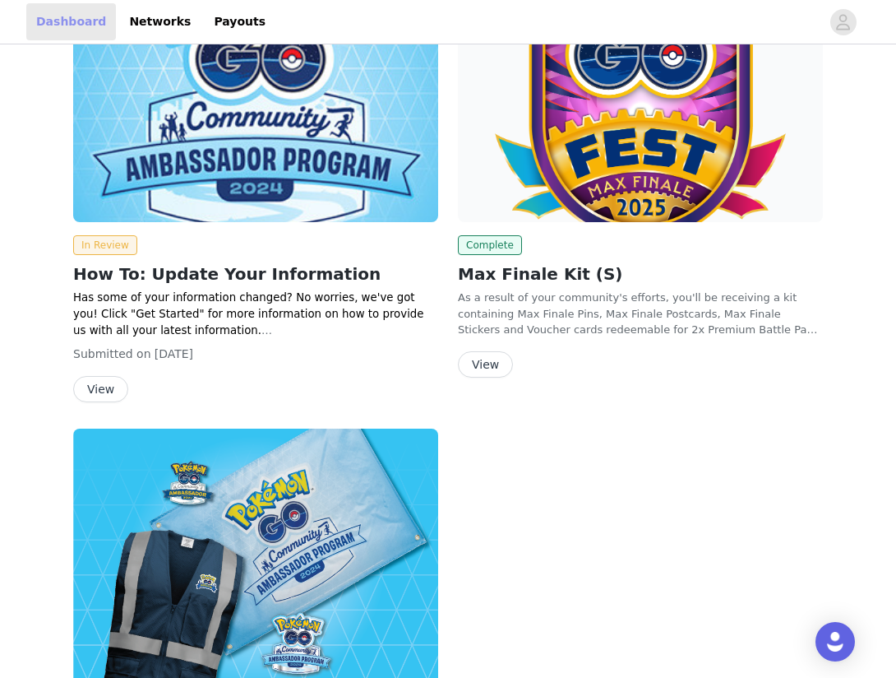
scroll to position [382, 0]
